Goal: Information Seeking & Learning: Check status

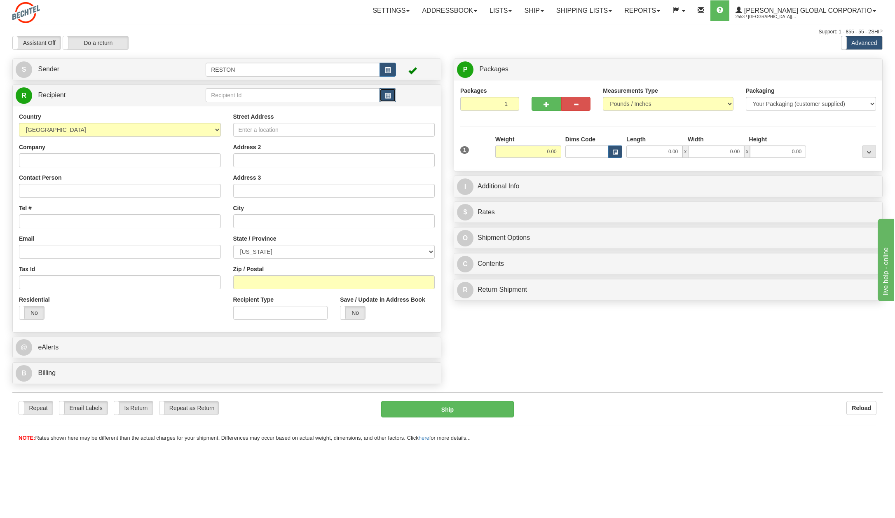
click at [392, 96] on button "button" at bounding box center [387, 95] width 16 height 14
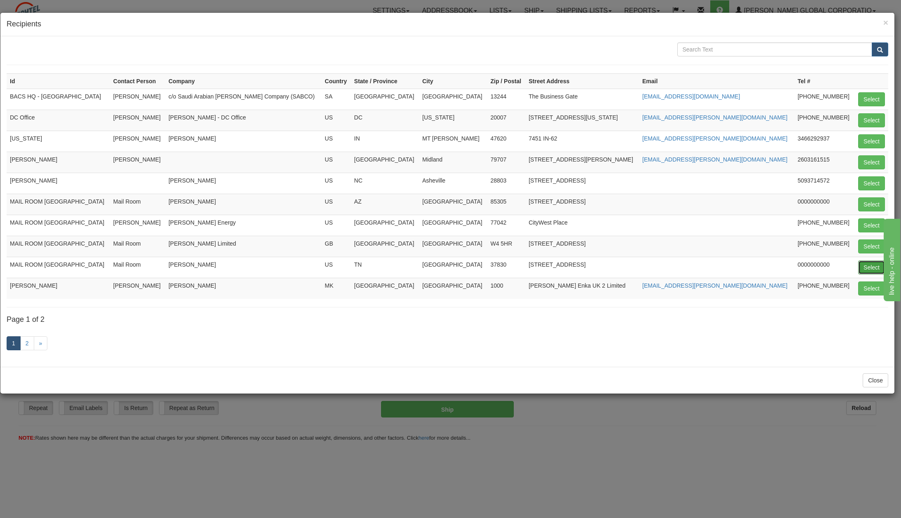
click at [870, 265] on button "Select" at bounding box center [871, 267] width 27 height 14
type input "MAIL ROOM [GEOGRAPHIC_DATA]"
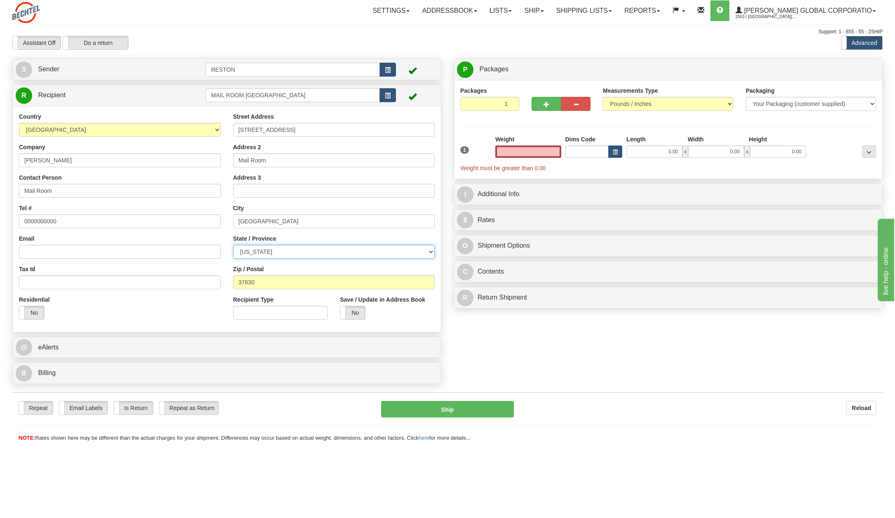
type input "0.00"
drag, startPoint x: 286, startPoint y: 251, endPoint x: 240, endPoint y: 246, distance: 46.0
click at [240, 246] on select "[US_STATE] [US_STATE] [US_STATE] [US_STATE] Armed Forces America Armed Forces E…" at bounding box center [334, 252] width 202 height 14
click at [241, 250] on select "[US_STATE] [US_STATE] [US_STATE] [US_STATE] Armed Forces America Armed Forces E…" at bounding box center [334, 252] width 202 height 14
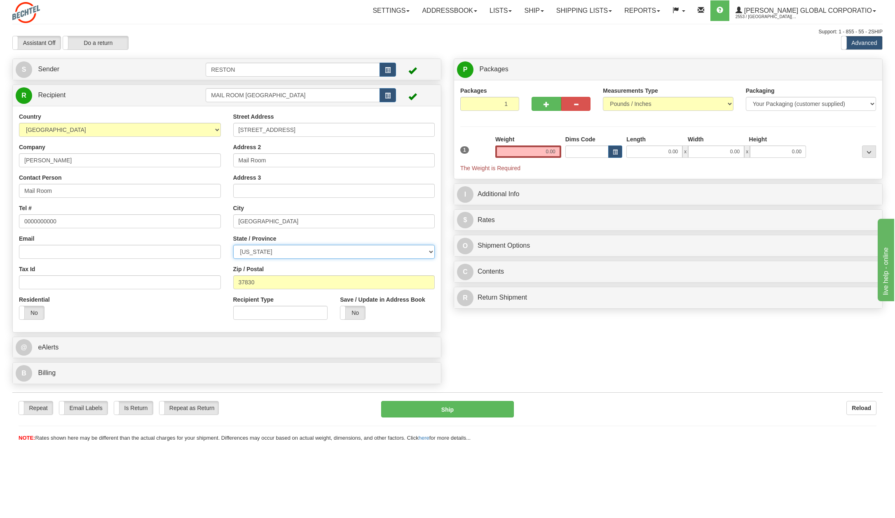
click at [241, 250] on select "[US_STATE] [US_STATE] [US_STATE] [US_STATE] Armed Forces America Armed Forces E…" at bounding box center [334, 252] width 202 height 14
click at [233, 245] on select "[US_STATE] [US_STATE] [US_STATE] [US_STATE] Armed Forces America Armed Forces E…" at bounding box center [334, 252] width 202 height 14
drag, startPoint x: 283, startPoint y: 253, endPoint x: 272, endPoint y: 252, distance: 11.2
click at [272, 252] on select "[US_STATE] [US_STATE] [US_STATE] [US_STATE] Armed Forces America Armed Forces E…" at bounding box center [334, 252] width 202 height 14
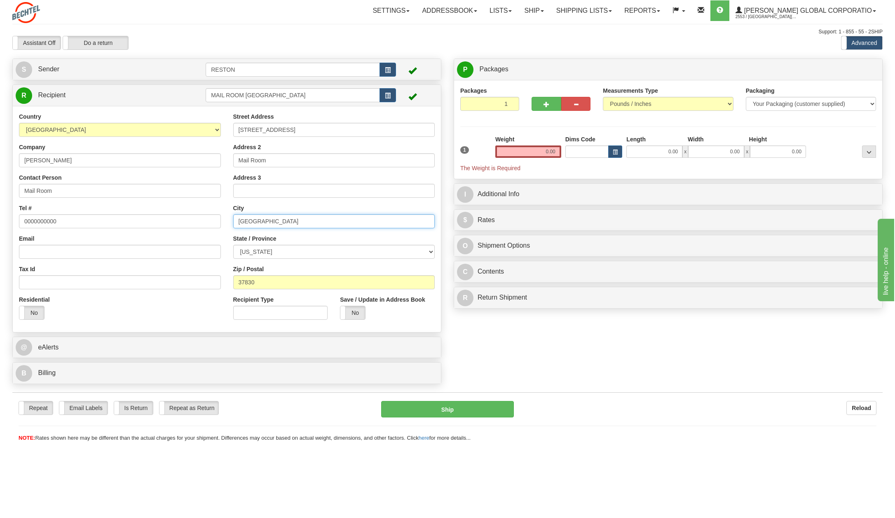
drag, startPoint x: 267, startPoint y: 223, endPoint x: 215, endPoint y: 220, distance: 51.6
click at [215, 220] on div "Country [GEOGRAPHIC_DATA] [GEOGRAPHIC_DATA] [GEOGRAPHIC_DATA] [GEOGRAPHIC_DATA]…" at bounding box center [227, 218] width 428 height 213
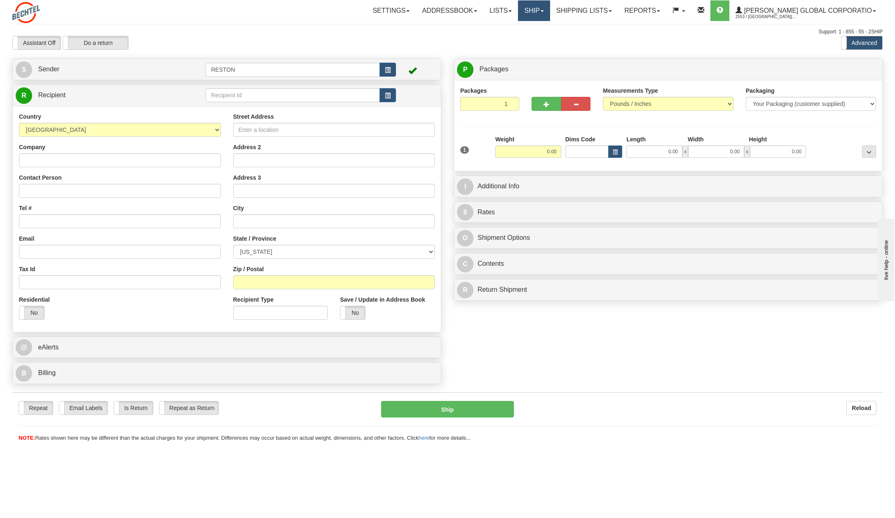
click at [550, 9] on link "Ship" at bounding box center [534, 10] width 32 height 21
click at [618, 6] on link "Shipping lists" at bounding box center [584, 10] width 68 height 21
click at [591, 38] on span "Search Shipment History" at bounding box center [578, 39] width 64 height 7
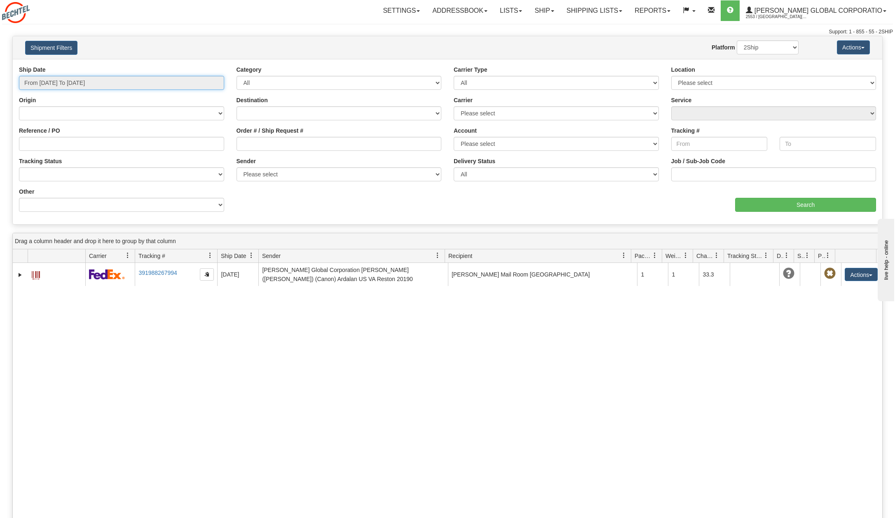
click at [44, 82] on input "From [DATE] To [DATE]" at bounding box center [121, 83] width 205 height 14
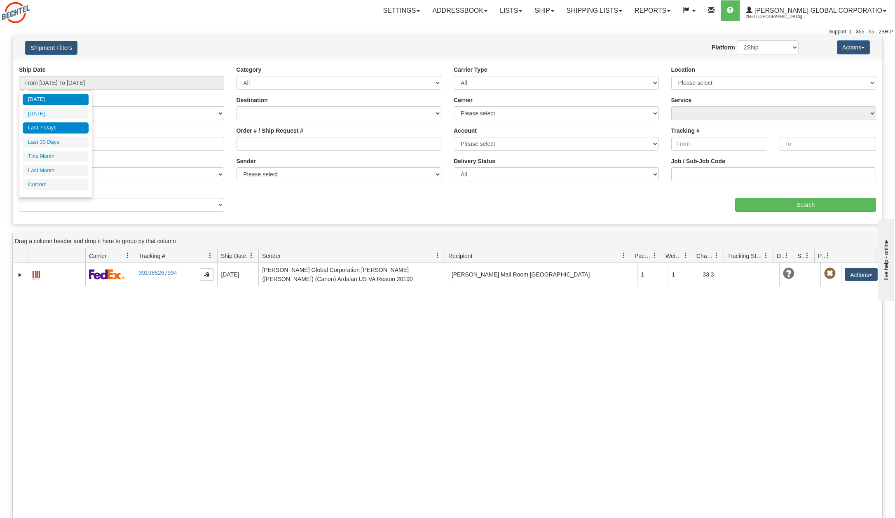
click at [37, 124] on li "Last 7 Days" at bounding box center [56, 127] width 66 height 11
type input "From [DATE] To [DATE]"
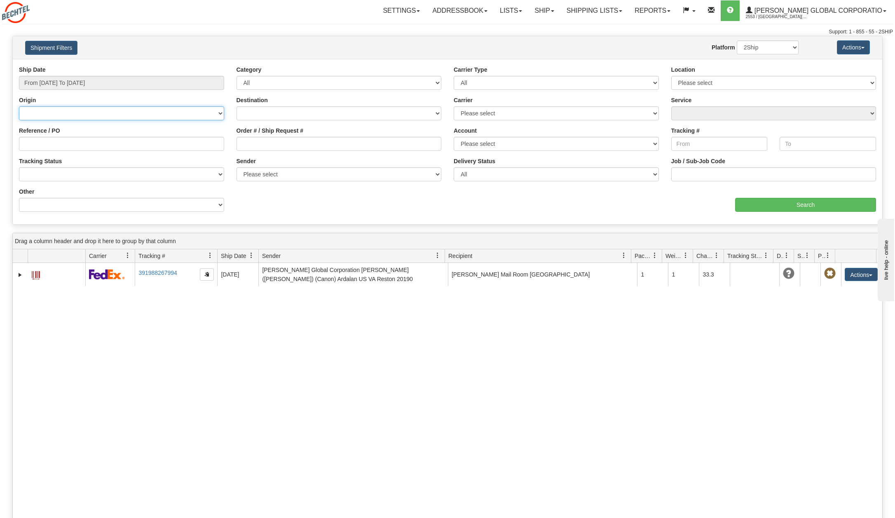
click at [115, 113] on select "[GEOGRAPHIC_DATA] [GEOGRAPHIC_DATA] [GEOGRAPHIC_DATA] [US_STATE] [GEOGRAPHIC_DA…" at bounding box center [121, 113] width 205 height 14
click at [85, 94] on div "Ship Date From [DATE] To [DATE]" at bounding box center [122, 81] width 218 height 30
click at [305, 115] on select "Canada United States Mexico Puerto Rico Romania Australia New Zealand SouthAfri…" at bounding box center [339, 113] width 205 height 14
click at [316, 66] on div "Category All Inbound Outbound" at bounding box center [339, 78] width 205 height 24
click at [296, 175] on select "Please select Bechtel Global Corporation, Ardalan, Faroukh (Rick) (Canon) Ardal…" at bounding box center [339, 174] width 205 height 14
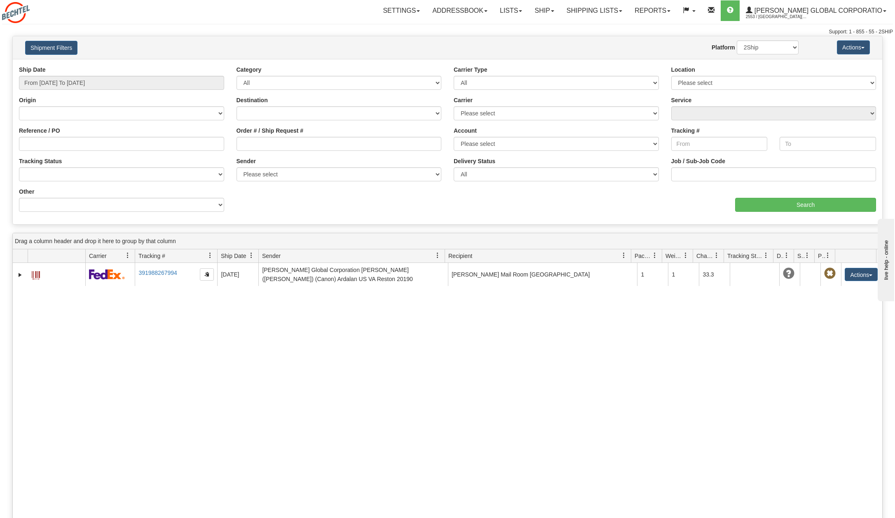
click at [340, 330] on div "31437470 2553 391988267994 08/11/2025 08/11/2025 12:47:01 PM Bechtel Global Cor…" at bounding box center [447, 453] width 869 height 380
click at [734, 82] on select "Please select RESTON" at bounding box center [773, 83] width 205 height 14
select select "5660"
click at [671, 76] on select "Please select RESTON" at bounding box center [773, 83] width 205 height 14
click at [785, 202] on input "Search" at bounding box center [805, 205] width 141 height 14
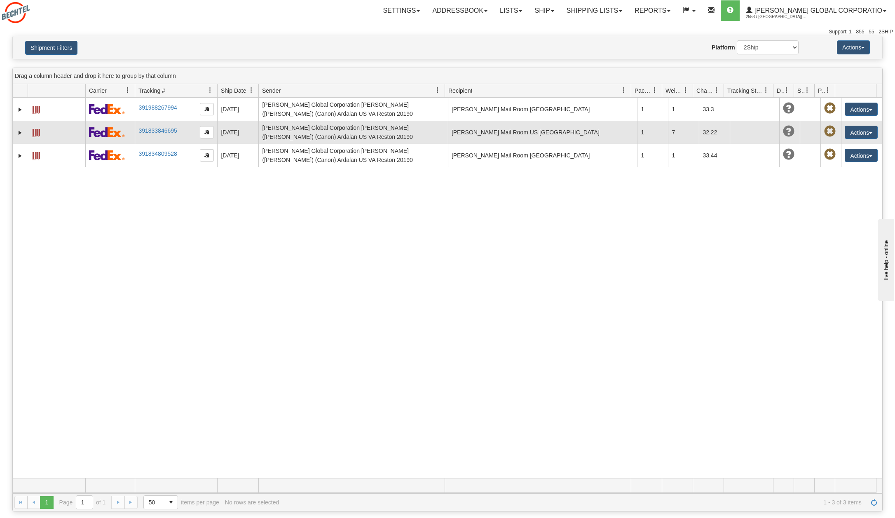
drag, startPoint x: 181, startPoint y: 130, endPoint x: 148, endPoint y: 126, distance: 33.6
click at [148, 126] on td "391833846695" at bounding box center [176, 132] width 82 height 23
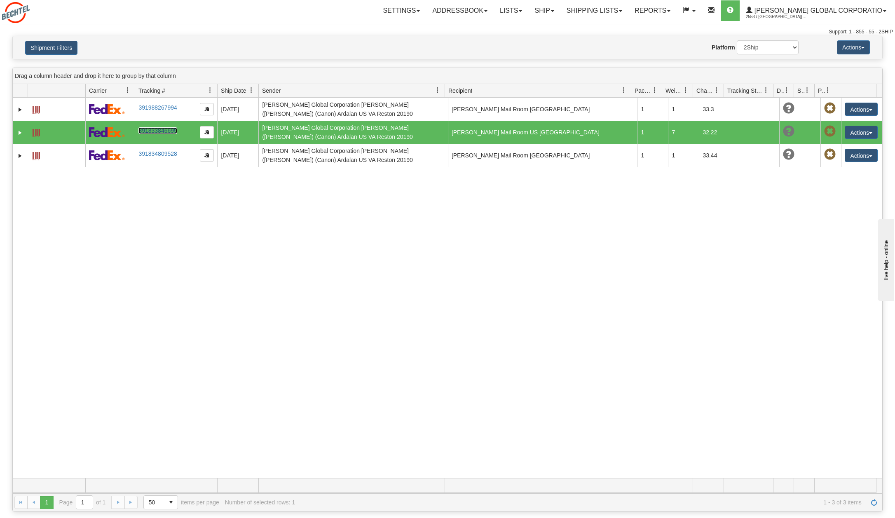
click at [149, 131] on link "391833846695" at bounding box center [157, 130] width 38 height 7
click at [866, 47] on button "Actions" at bounding box center [853, 47] width 33 height 14
click at [866, 46] on button "Actions" at bounding box center [853, 47] width 33 height 14
click at [489, 52] on div "Website Agent Nothing selected Client User Platform 2Ship Imported" at bounding box center [483, 47] width 643 height 14
click at [146, 132] on link "391833846695" at bounding box center [157, 130] width 38 height 7
